Goal: Information Seeking & Learning: Find specific fact

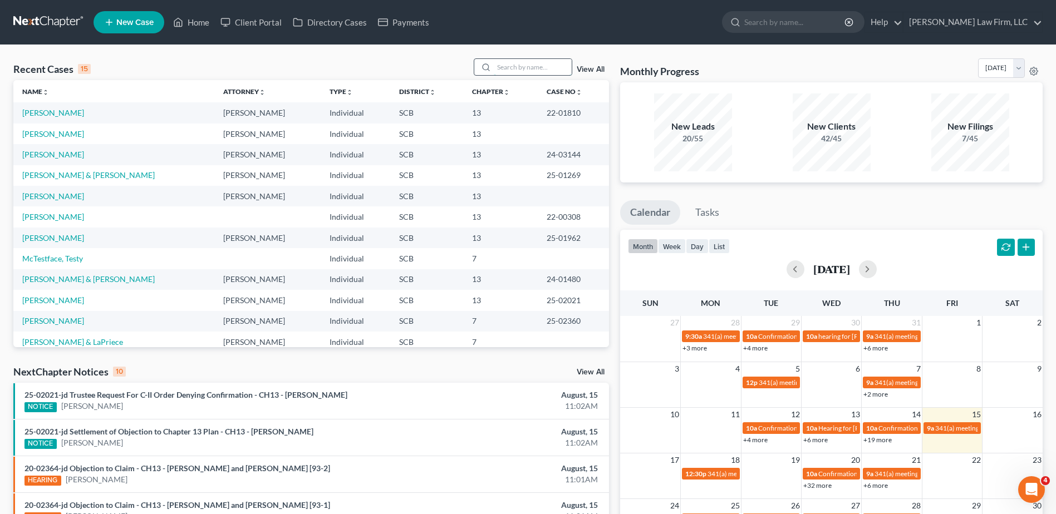
click at [505, 70] on input "search" at bounding box center [533, 67] width 78 height 16
type input "evelyn grant"
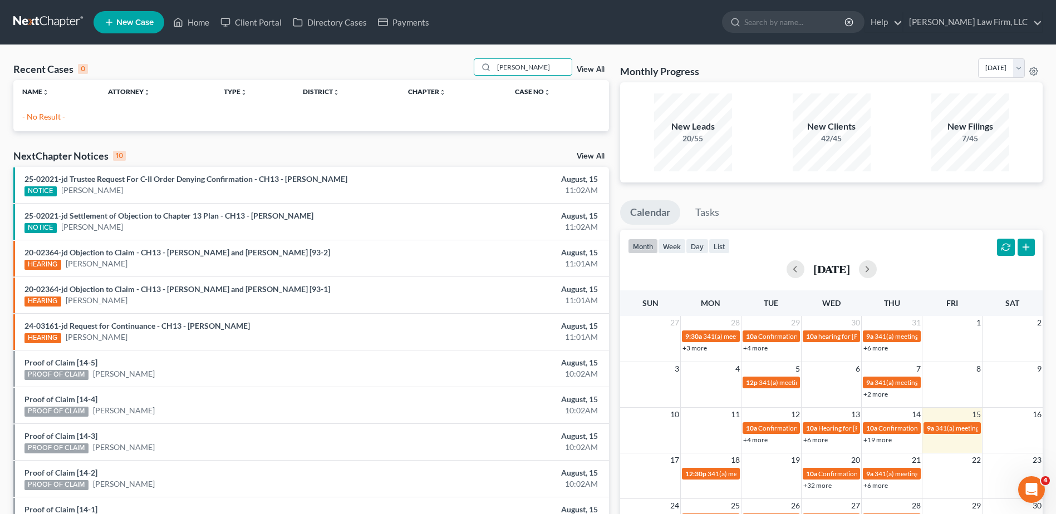
click at [453, 68] on div "Recent Cases 0 evelyn grant View All" at bounding box center [310, 69] width 595 height 22
click at [47, 14] on link at bounding box center [48, 22] width 71 height 20
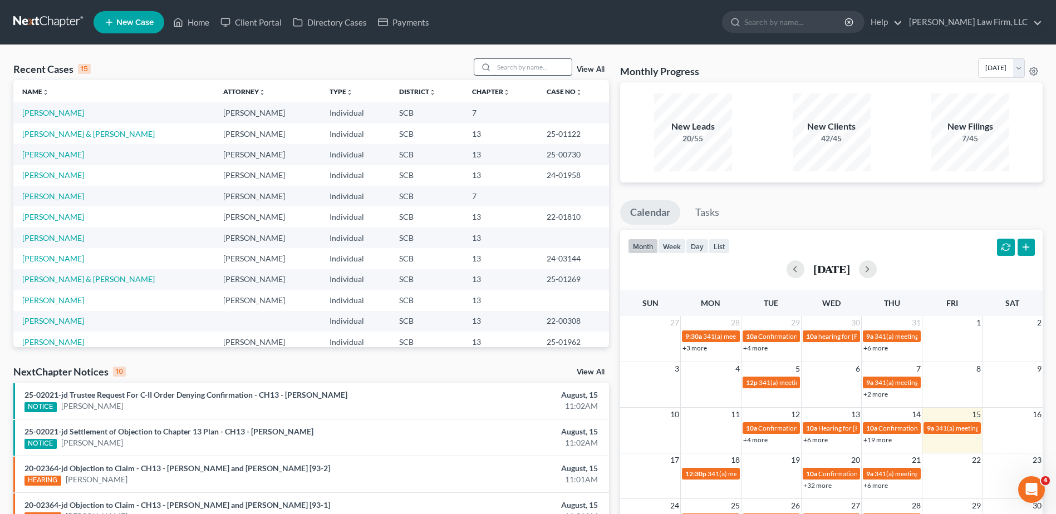
click at [535, 69] on input "search" at bounding box center [533, 67] width 78 height 16
paste input "kenishathaagent@icloud.com"
type input "kenishathaagent@icloud.com"
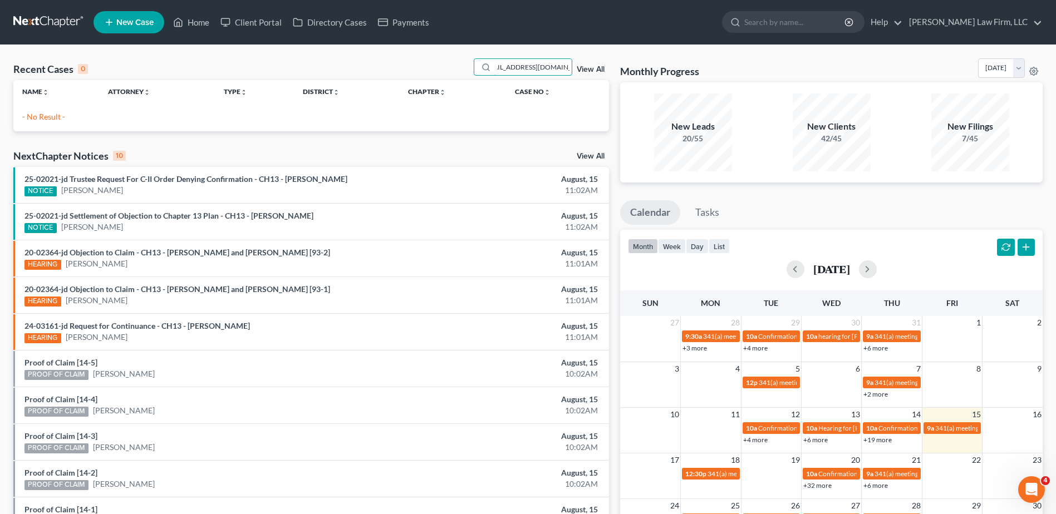
scroll to position [0, 0]
click at [52, 23] on link at bounding box center [48, 22] width 71 height 20
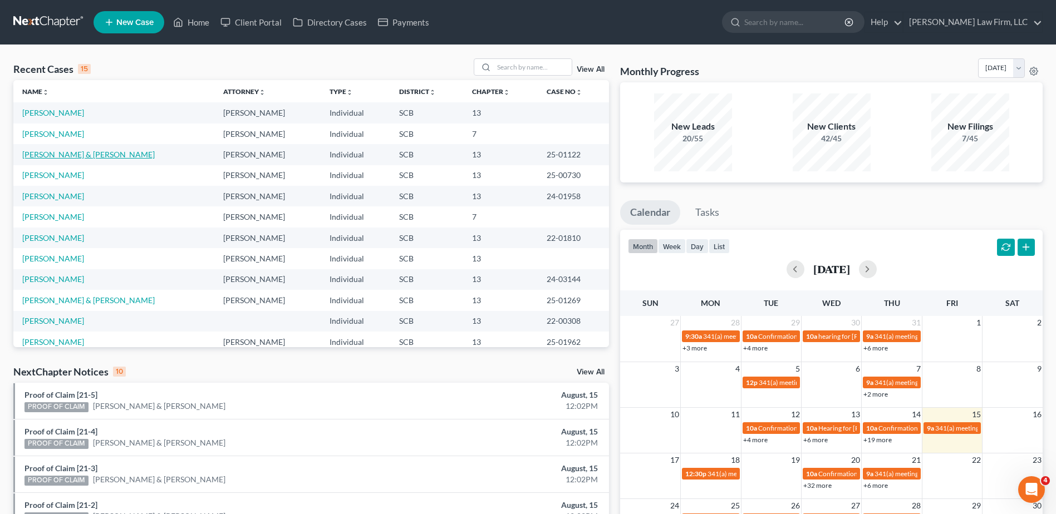
click at [61, 155] on link "[PERSON_NAME] & [PERSON_NAME]" at bounding box center [88, 154] width 132 height 9
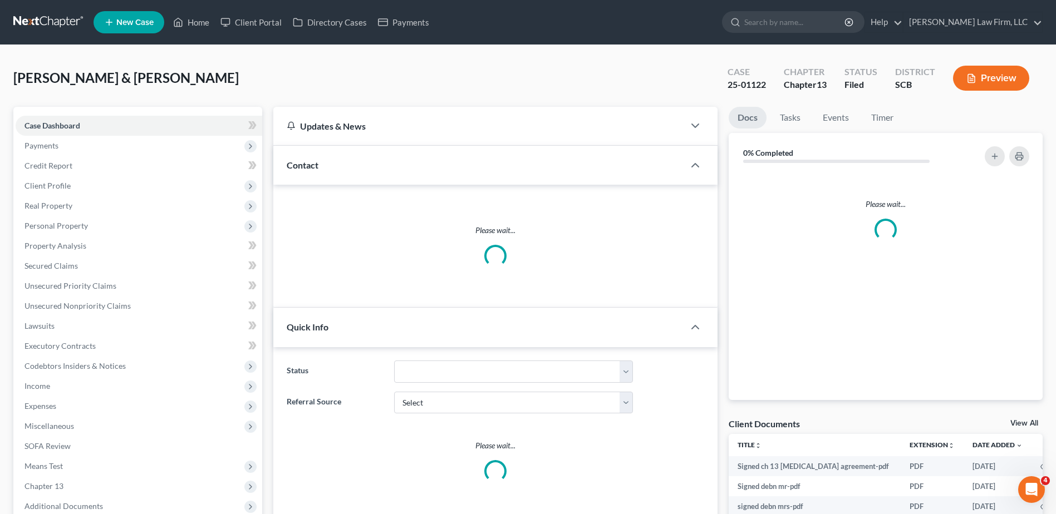
select select "1"
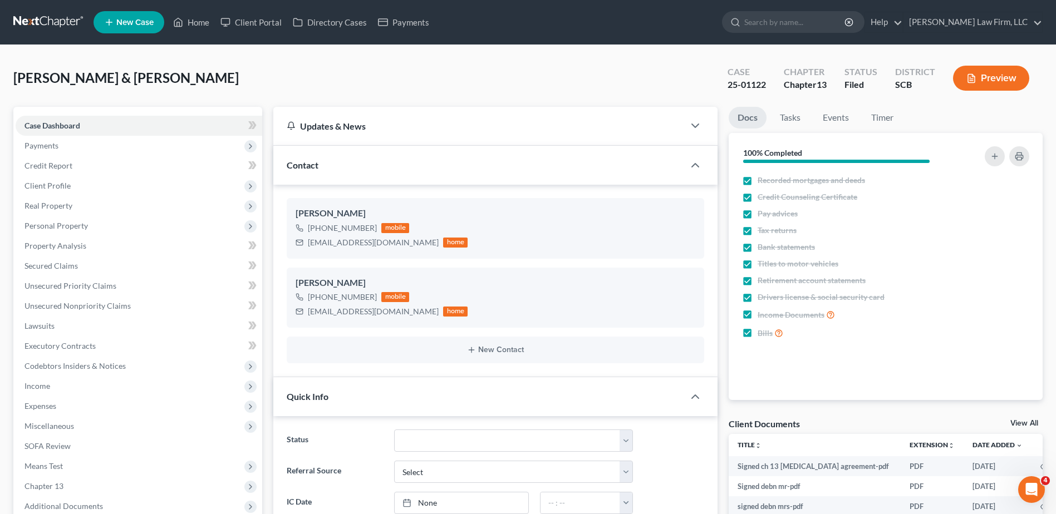
click at [50, 16] on link at bounding box center [48, 22] width 71 height 20
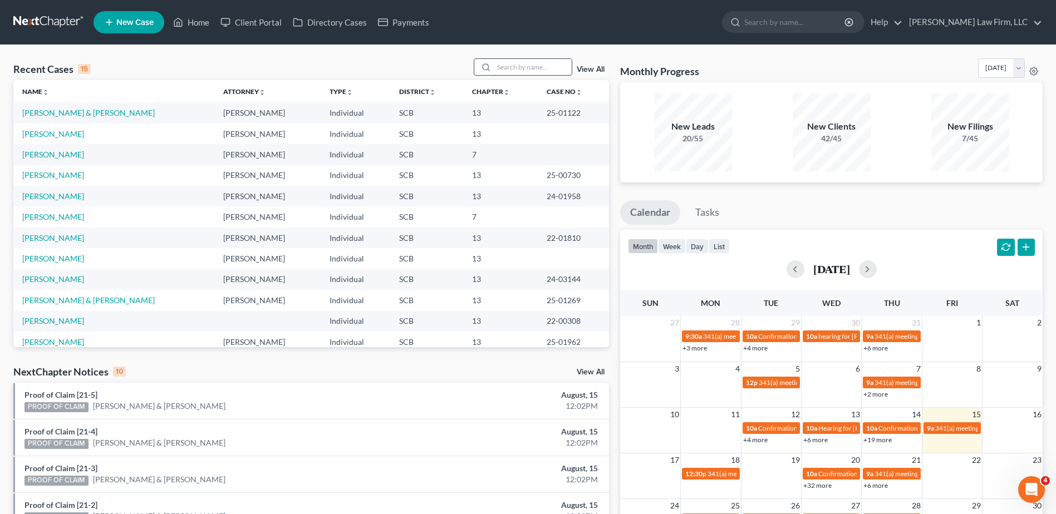
click at [513, 66] on input "search" at bounding box center [533, 67] width 78 height 16
type input "robinson"
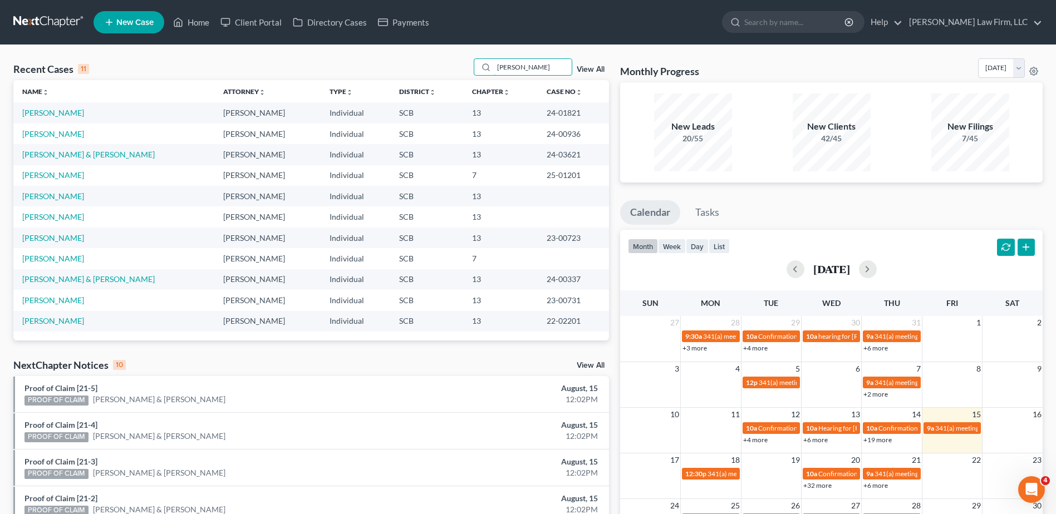
scroll to position [56, 0]
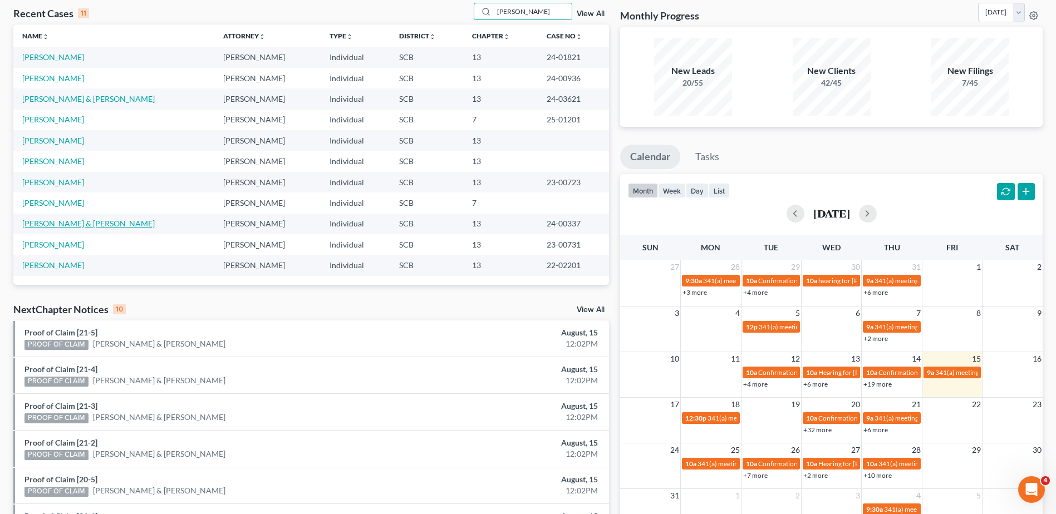
click at [81, 219] on link "[PERSON_NAME] & [PERSON_NAME]" at bounding box center [88, 223] width 132 height 9
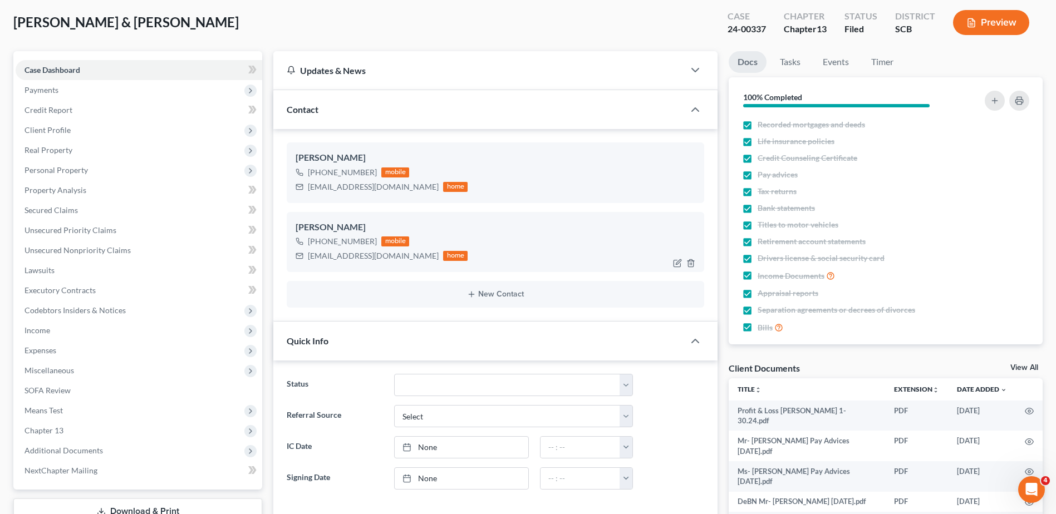
select select "3"
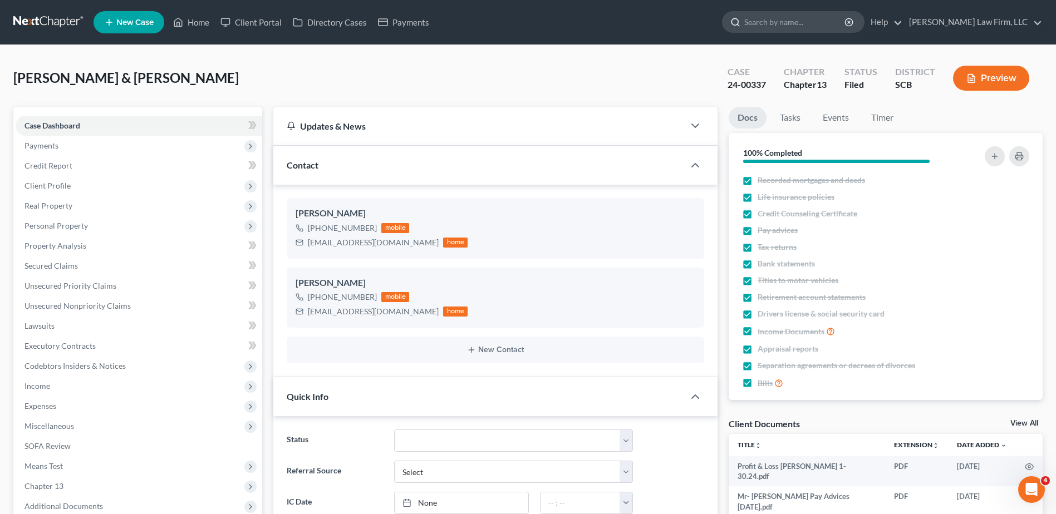
click at [793, 23] on input "search" at bounding box center [795, 22] width 102 height 21
type input "pridgen"
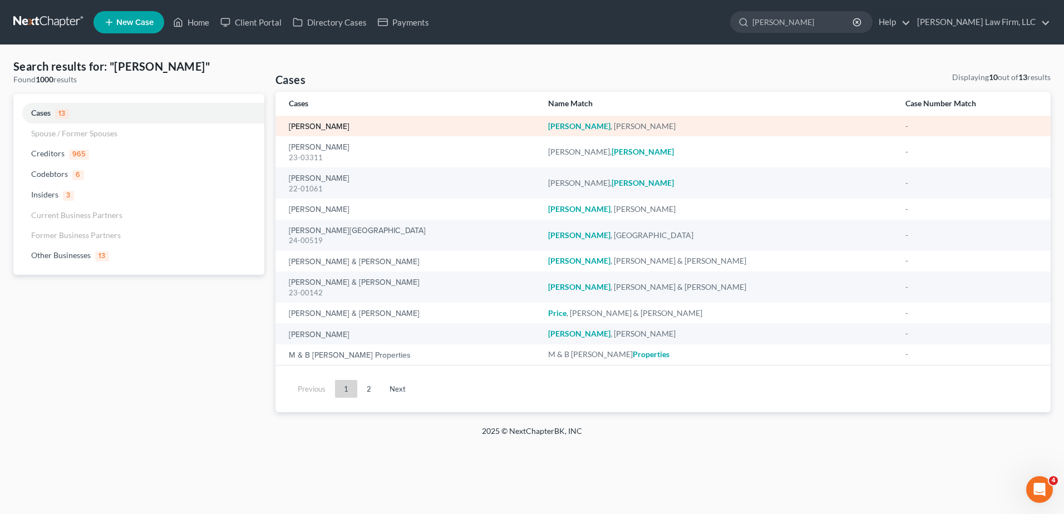
click at [304, 125] on link "[PERSON_NAME]" at bounding box center [319, 127] width 61 height 8
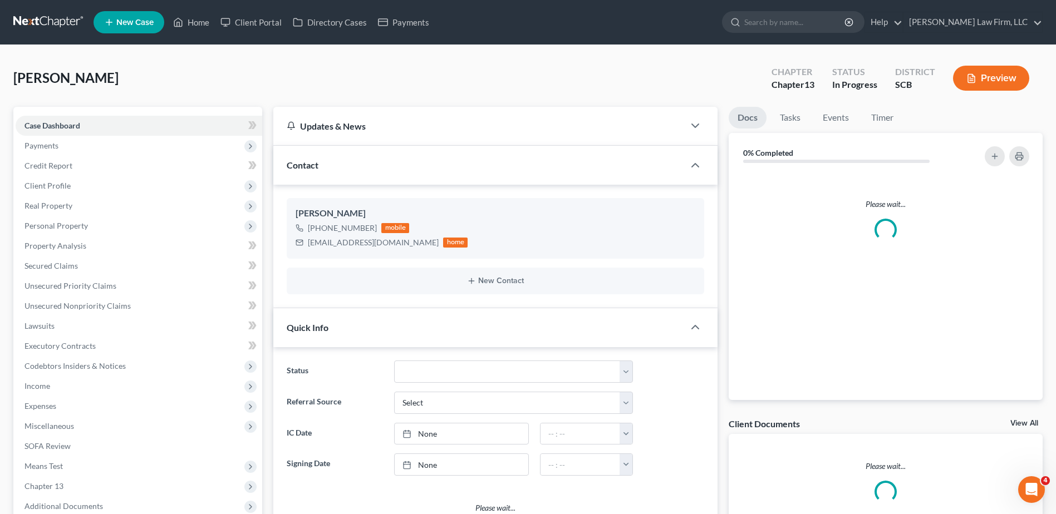
select select "1"
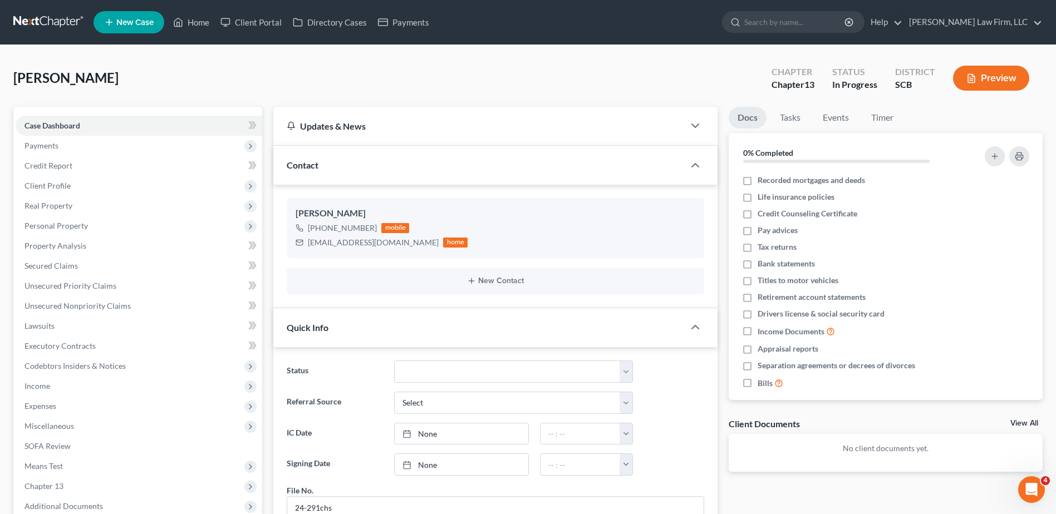
drag, startPoint x: 267, startPoint y: 167, endPoint x: 152, endPoint y: 73, distance: 148.3
click at [152, 73] on div "Pridgen, Phillip Upgraded Chapter Chapter 13 Status In Progress District SCB Pr…" at bounding box center [527, 82] width 1029 height 48
drag, startPoint x: 295, startPoint y: 212, endPoint x: 417, endPoint y: 241, distance: 125.4
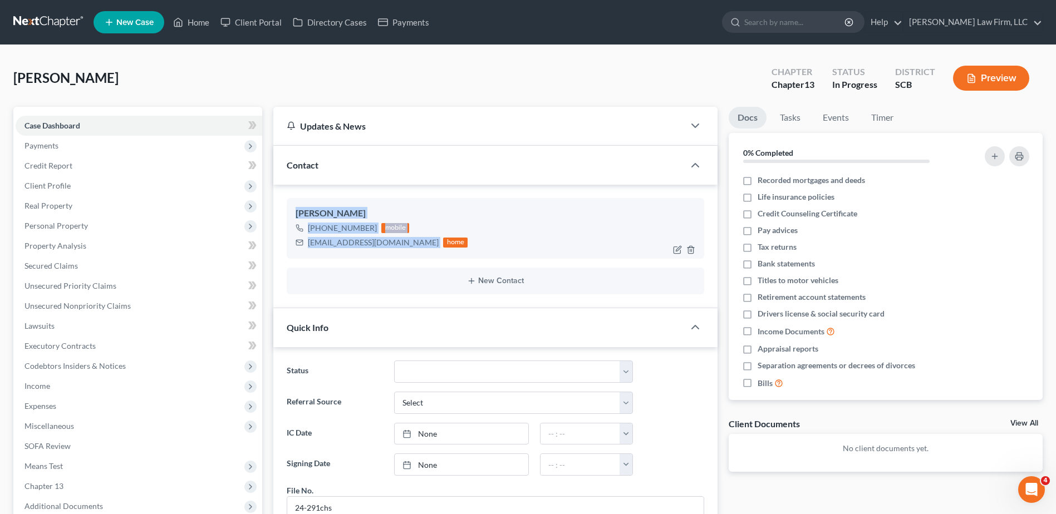
click at [417, 241] on div "Phillip Pridgen +1 (843) 499-3243 mobile michealphillips214@gmail.com home" at bounding box center [495, 228] width 417 height 60
copy div "Phillip Pridgen +1 (843) 499-3243 mobile michealphillips214@gmail.com"
drag, startPoint x: 790, startPoint y: 20, endPoint x: 785, endPoint y: 26, distance: 8.3
click at [791, 20] on input "search" at bounding box center [795, 22] width 102 height 21
type input "jackson"
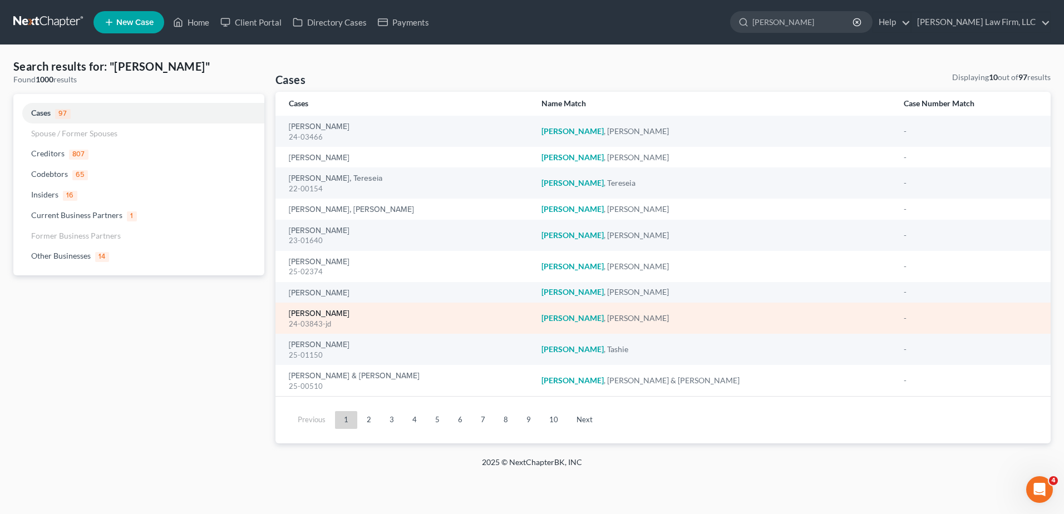
click at [340, 311] on link "[PERSON_NAME]" at bounding box center [319, 314] width 61 height 8
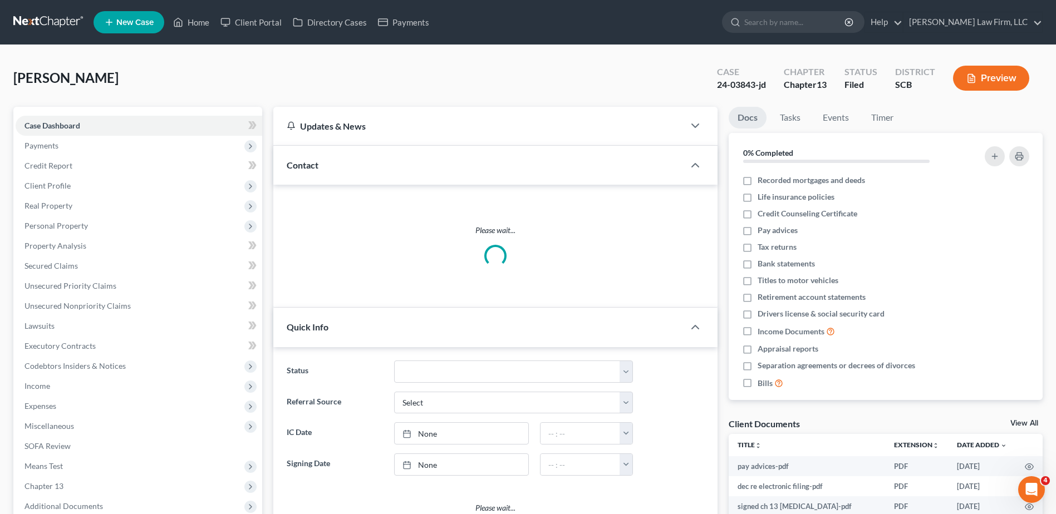
select select "0"
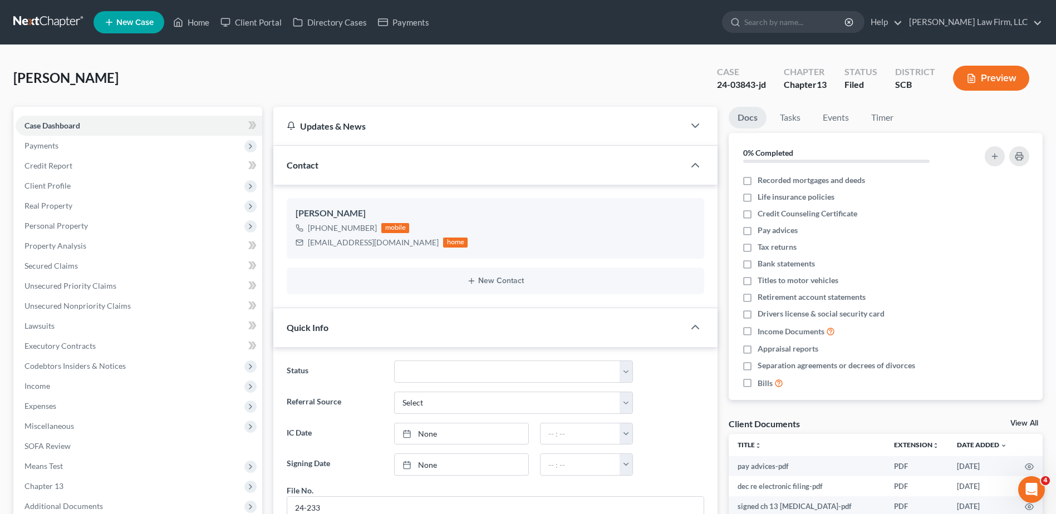
click at [52, 20] on link at bounding box center [48, 22] width 71 height 20
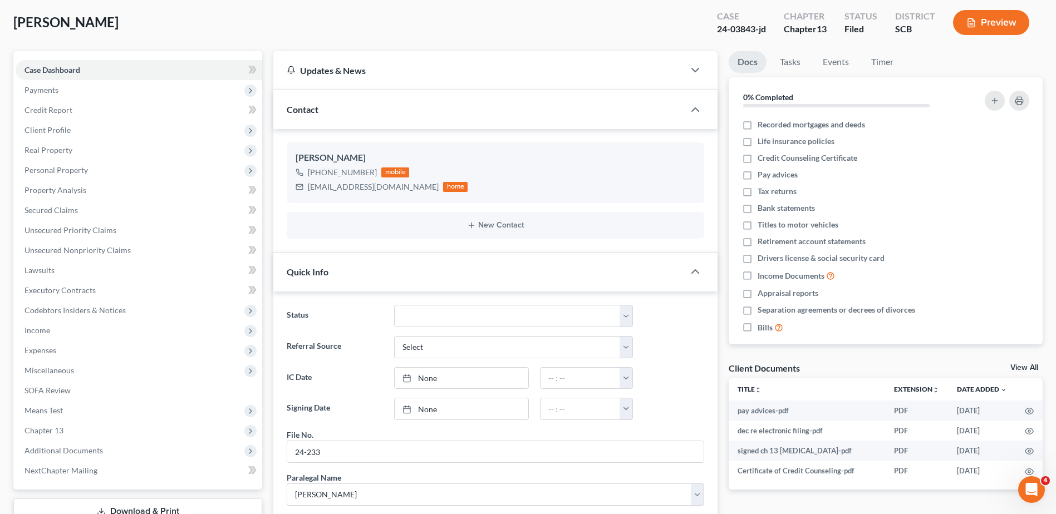
scroll to position [67, 0]
